Goal: Task Accomplishment & Management: Use online tool/utility

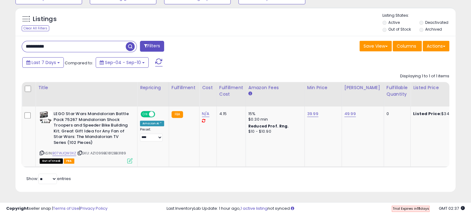
scroll to position [127, 255]
drag, startPoint x: 79, startPoint y: 42, endPoint x: -83, endPoint y: 37, distance: 162.7
paste input "text"
type input "**********"
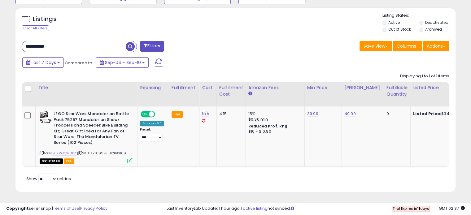
click at [126, 43] on span "button" at bounding box center [130, 46] width 9 height 9
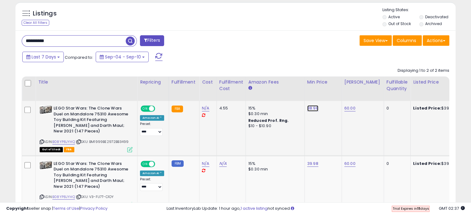
click at [312, 106] on link "38.98" at bounding box center [312, 108] width 11 height 6
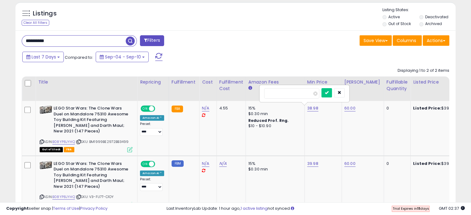
drag, startPoint x: 294, startPoint y: 94, endPoint x: 252, endPoint y: 84, distance: 43.8
click at [252, 84] on table "Title Repricing" at bounding box center [465, 144] width 886 height 135
type input "*****"
click at [329, 93] on icon "submit" at bounding box center [327, 93] width 4 height 4
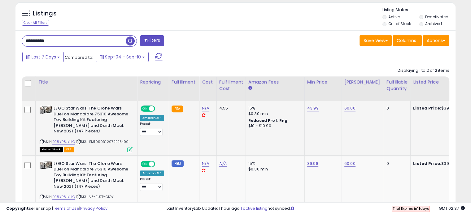
click at [345, 133] on td "60.00" at bounding box center [363, 128] width 42 height 55
drag, startPoint x: 65, startPoint y: 44, endPoint x: -99, endPoint y: 21, distance: 165.8
paste input "text"
type input "**********"
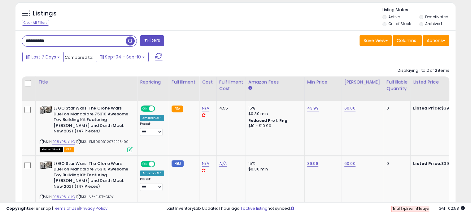
click at [131, 40] on span "button" at bounding box center [130, 41] width 9 height 9
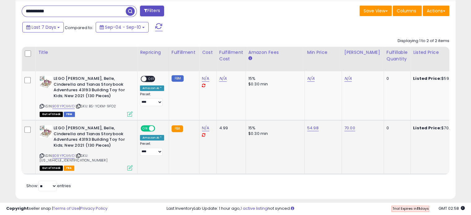
scroll to position [255, 0]
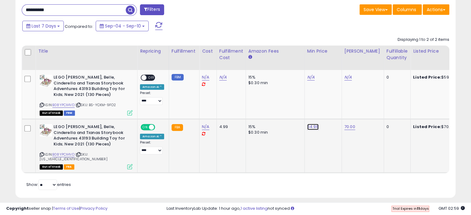
click at [311, 128] on link "54.98" at bounding box center [312, 127] width 11 height 6
drag, startPoint x: 293, startPoint y: 110, endPoint x: 228, endPoint y: 96, distance: 66.3
click at [228, 96] on tbody "LEGO [PERSON_NAME], Belle, Cinderella and Tianas Storybook Adventures 43193 Bui…" at bounding box center [465, 121] width 886 height 103
type input "*****"
click at [332, 107] on button "submit" at bounding box center [327, 111] width 11 height 9
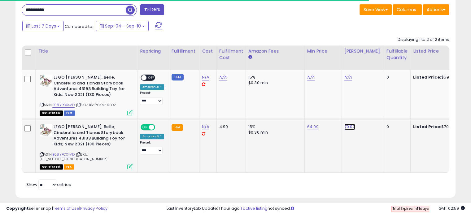
click at [349, 125] on link "70.00" at bounding box center [349, 127] width 11 height 6
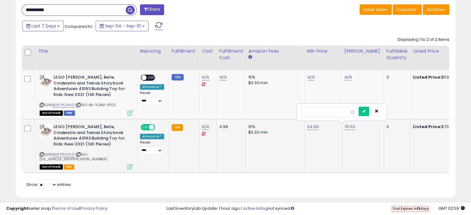
drag, startPoint x: 332, startPoint y: 109, endPoint x: 215, endPoint y: 121, distance: 118.0
click at [215, 121] on tr "LEGO [PERSON_NAME], Belle, Cinderella and Tianas Storybook Adventures 43193 Bui…" at bounding box center [465, 146] width 886 height 54
type input "*****"
click at [366, 111] on icon "submit" at bounding box center [364, 111] width 4 height 4
